Goal: Information Seeking & Learning: Learn about a topic

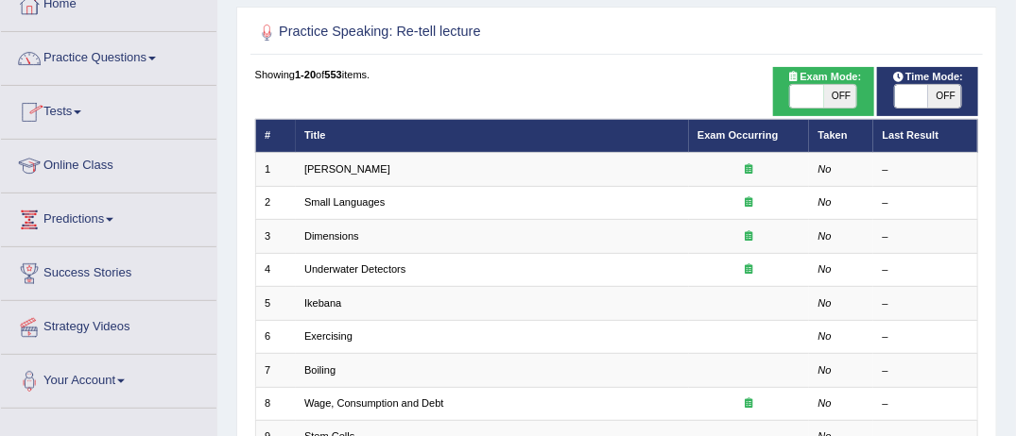
click at [118, 178] on link "Online Class" at bounding box center [108, 163] width 215 height 47
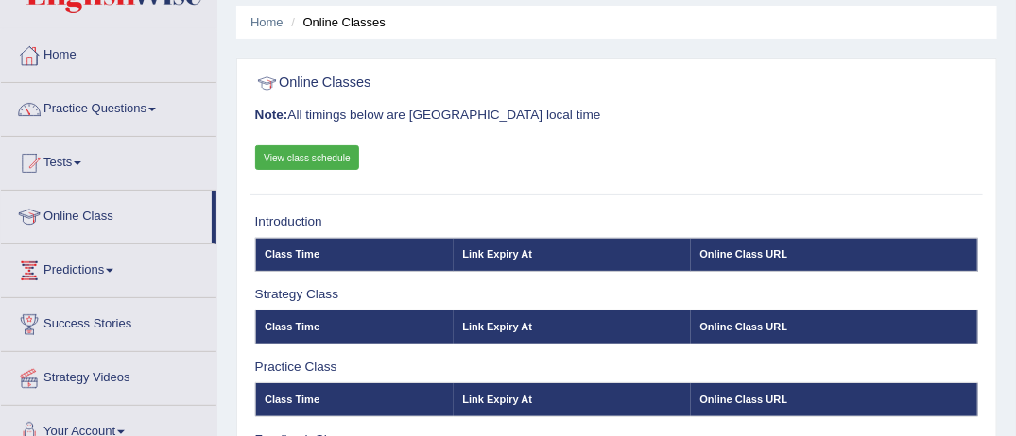
scroll to position [13, 0]
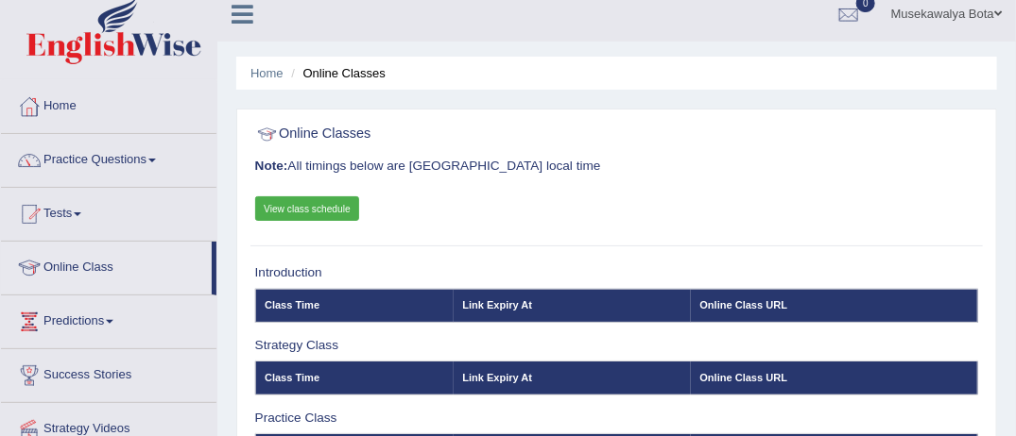
click at [332, 208] on link "View class schedule" at bounding box center [307, 209] width 105 height 25
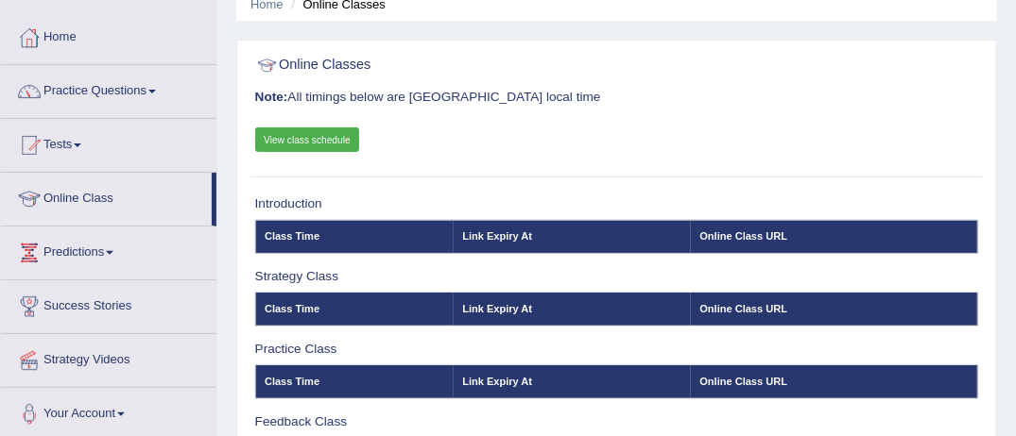
scroll to position [63, 0]
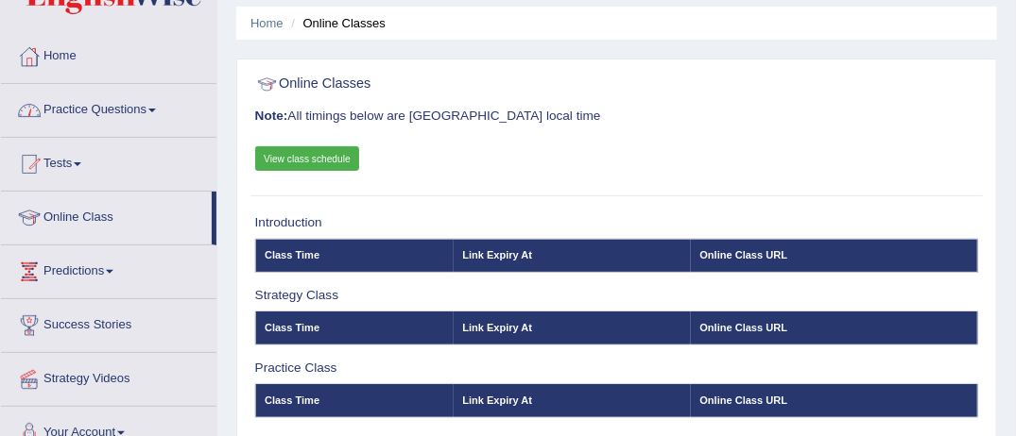
click at [156, 109] on span at bounding box center [152, 111] width 8 height 4
click at [162, 111] on link "Practice Questions" at bounding box center [108, 107] width 215 height 47
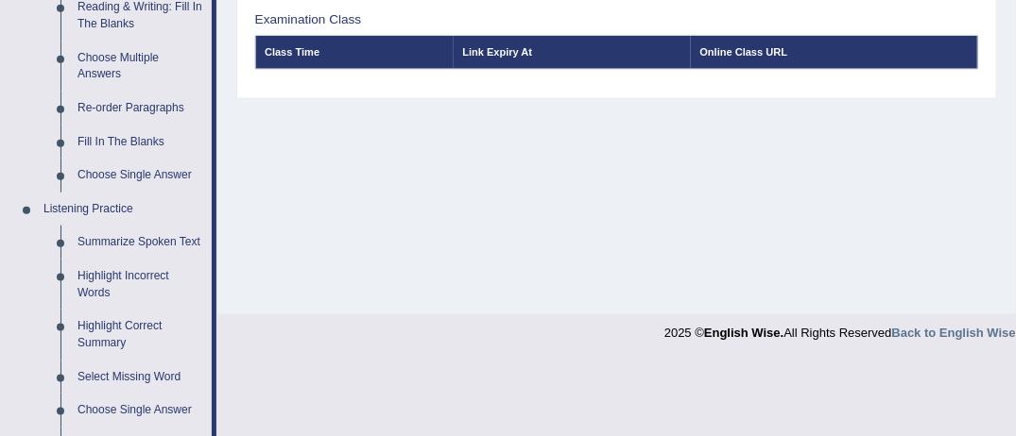
scroll to position [668, 0]
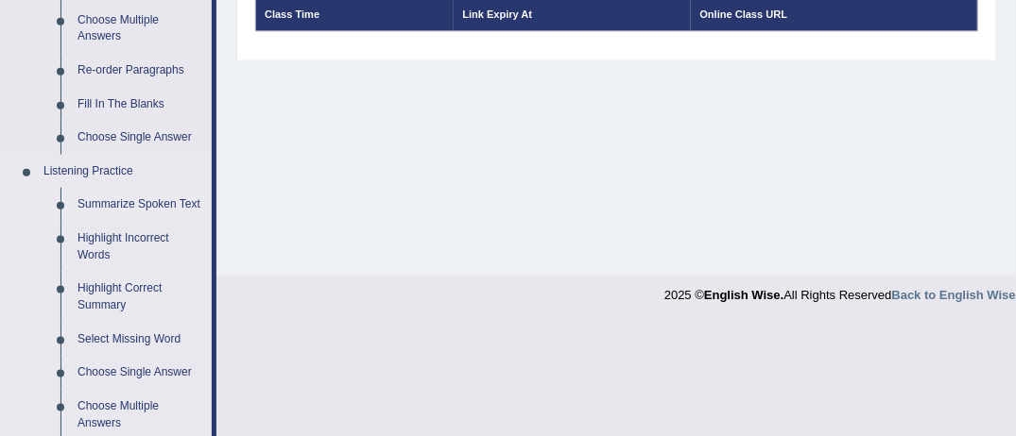
click at [162, 197] on link "Summarize Spoken Text" at bounding box center [140, 205] width 143 height 34
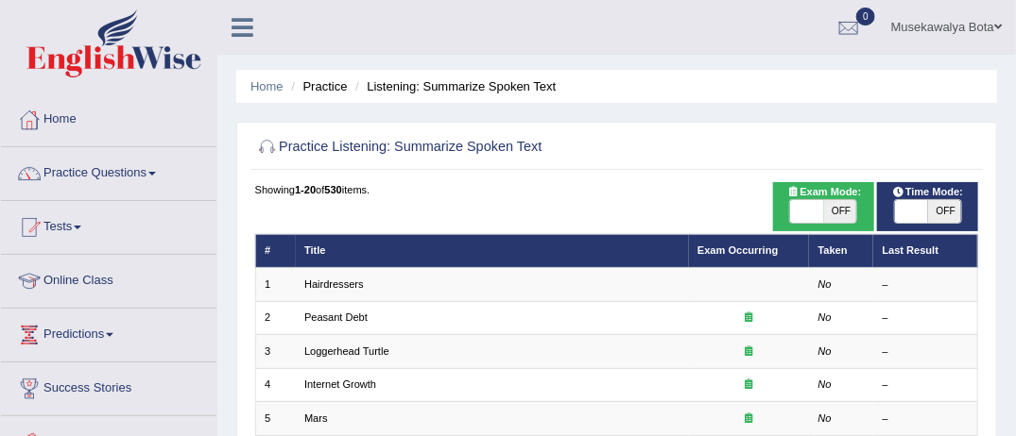
click at [162, 197] on li "Practice Questions Speaking Practice Read Aloud Repeat Sentence Describe Image …" at bounding box center [108, 174] width 215 height 54
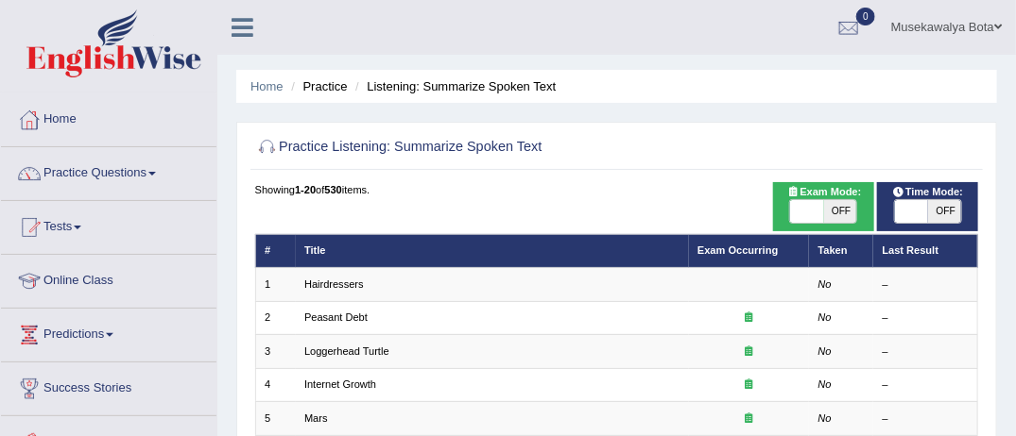
click at [162, 197] on li "Practice Questions Speaking Practice Read Aloud Repeat Sentence Describe Image …" at bounding box center [108, 174] width 215 height 54
